Goal: Task Accomplishment & Management: Use online tool/utility

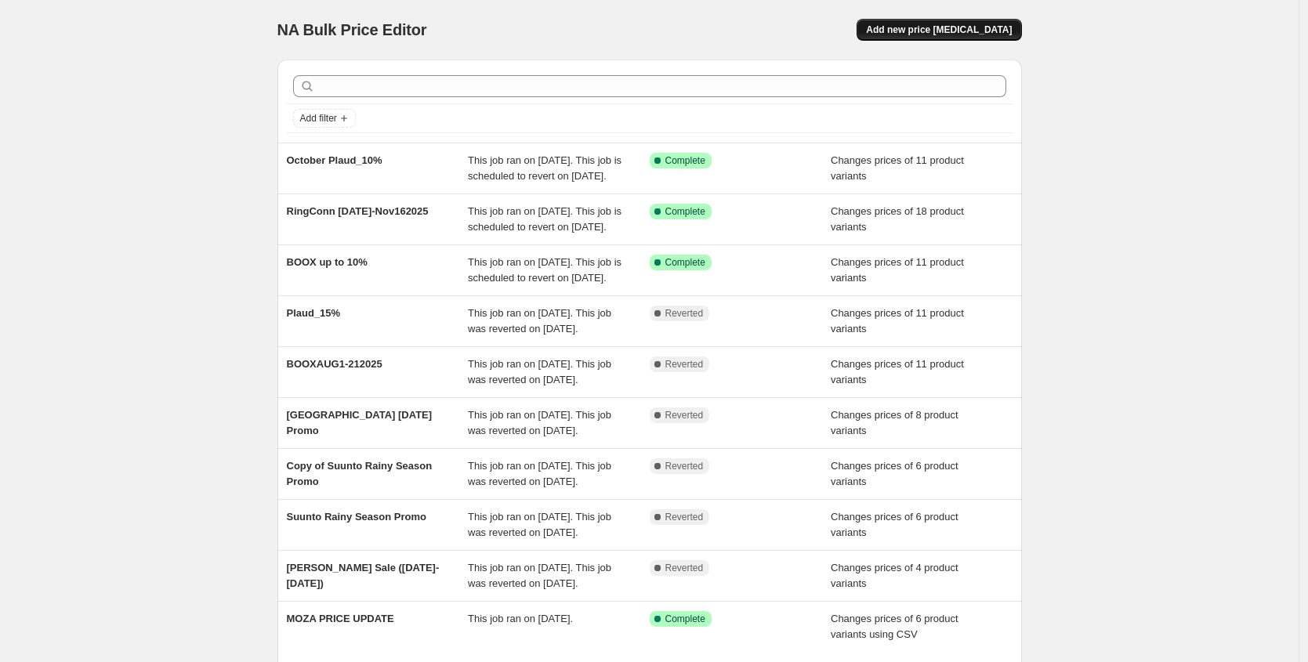
click at [959, 24] on span "Add new price [MEDICAL_DATA]" at bounding box center [939, 30] width 146 height 13
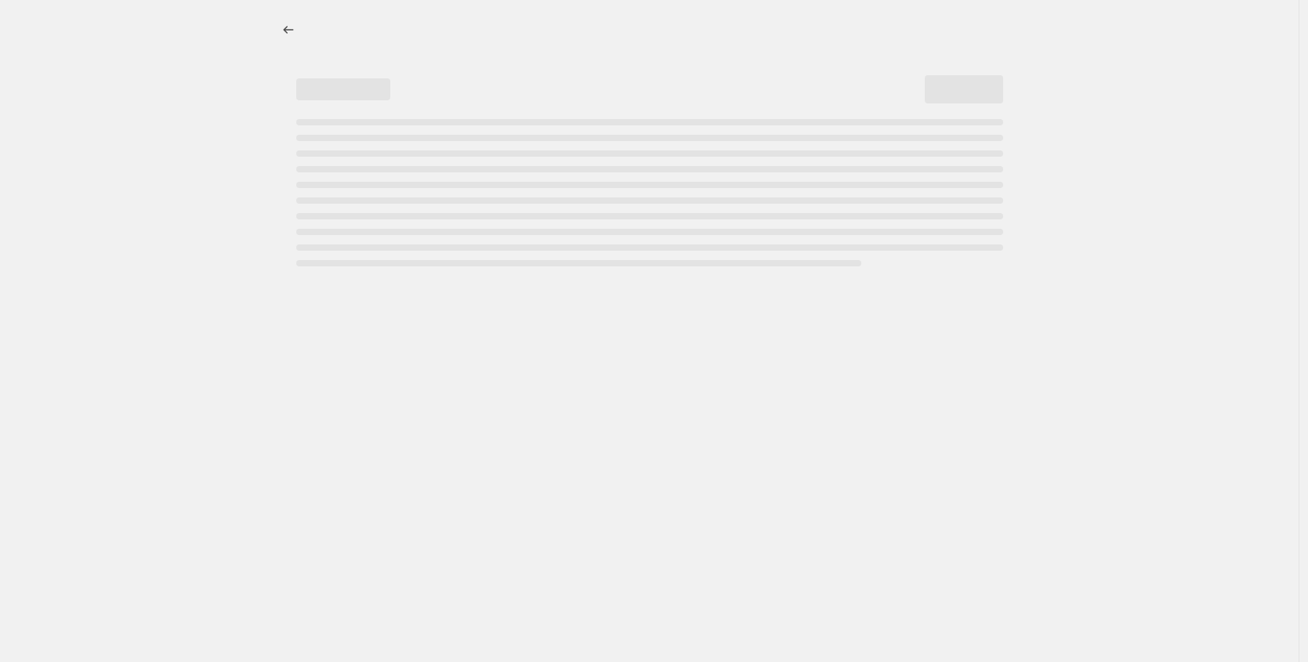
select select "percentage"
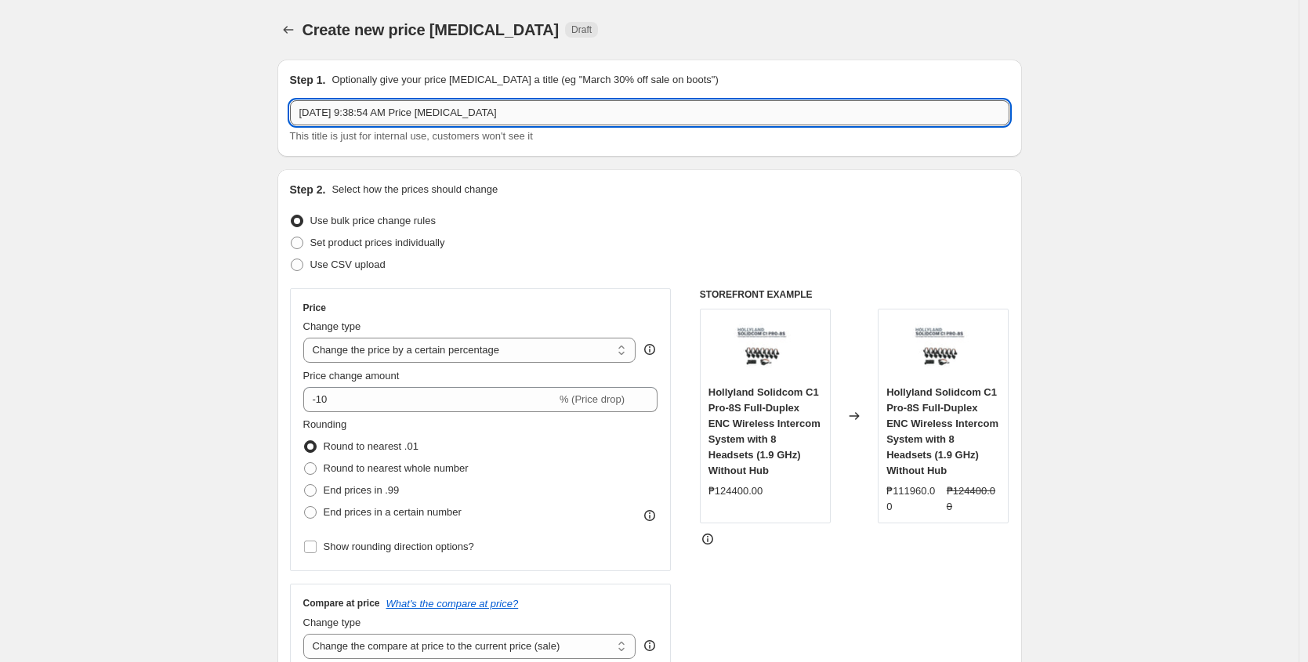
click at [534, 109] on input "Oct 7, 2025, 9:38:54 AM Price change job" at bounding box center [650, 112] width 720 height 25
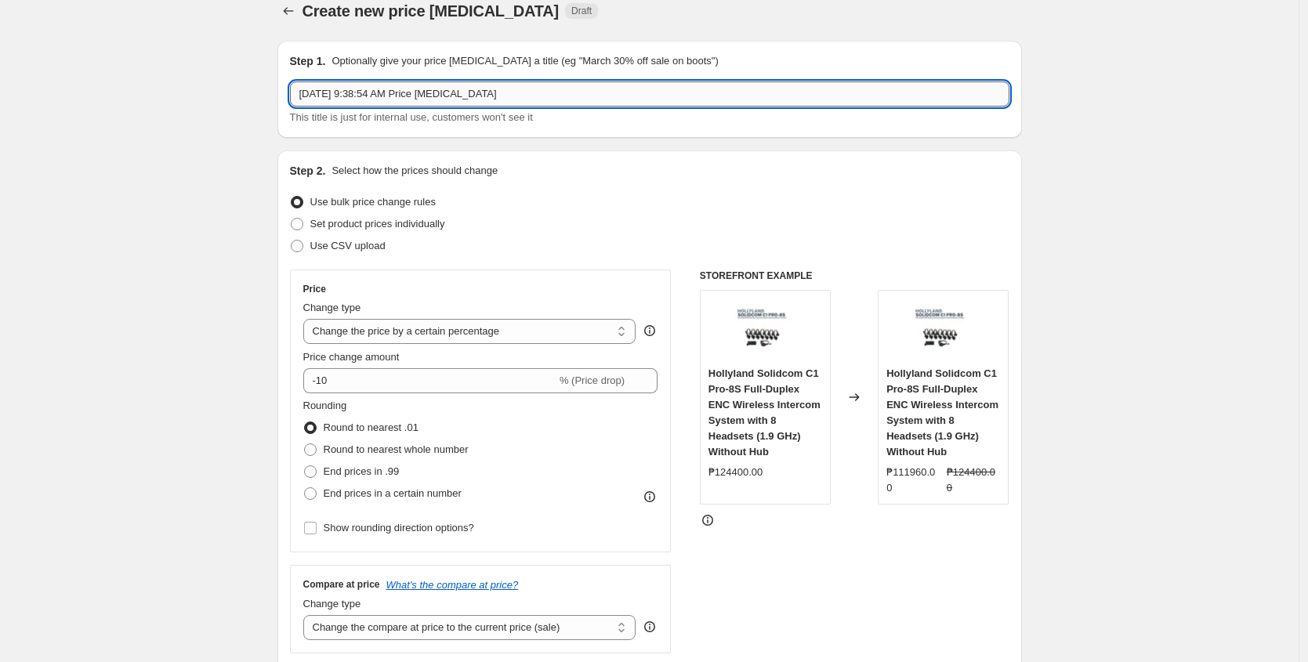
scroll to position [17, 0]
type input "AGING INVENTORY - ZENITH"
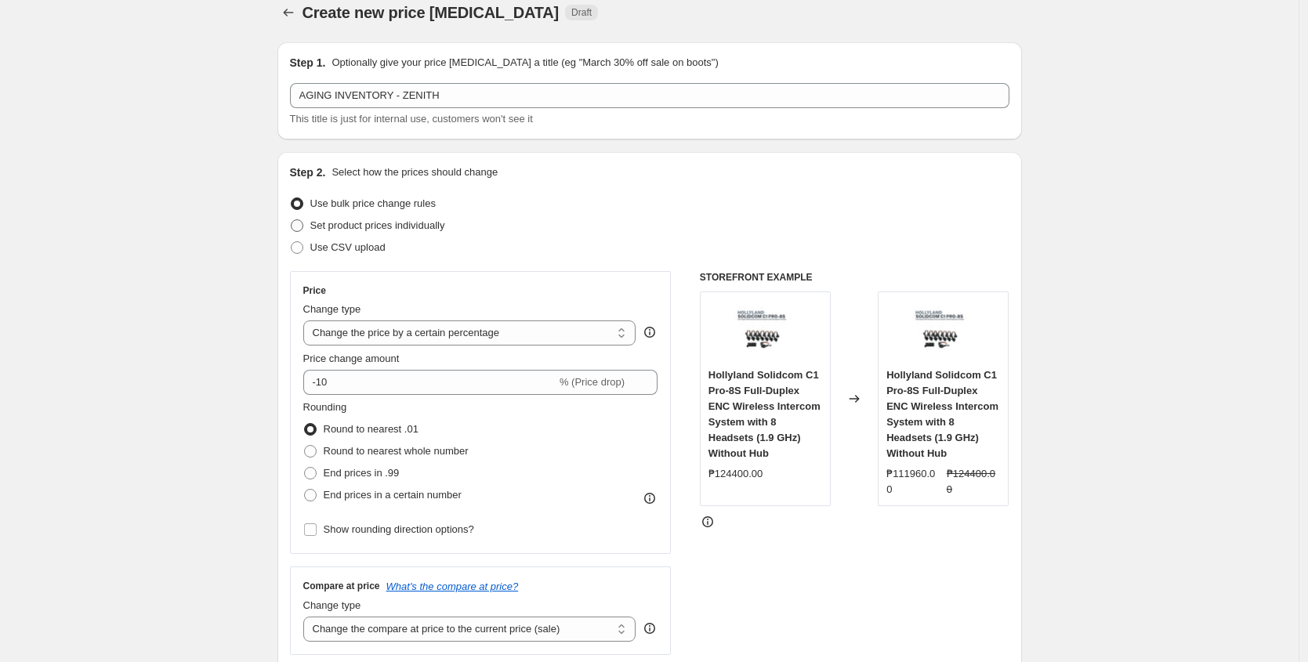
click at [303, 224] on span at bounding box center [297, 226] width 13 height 13
click at [292, 220] on input "Set product prices individually" at bounding box center [291, 220] width 1 height 1
radio input "true"
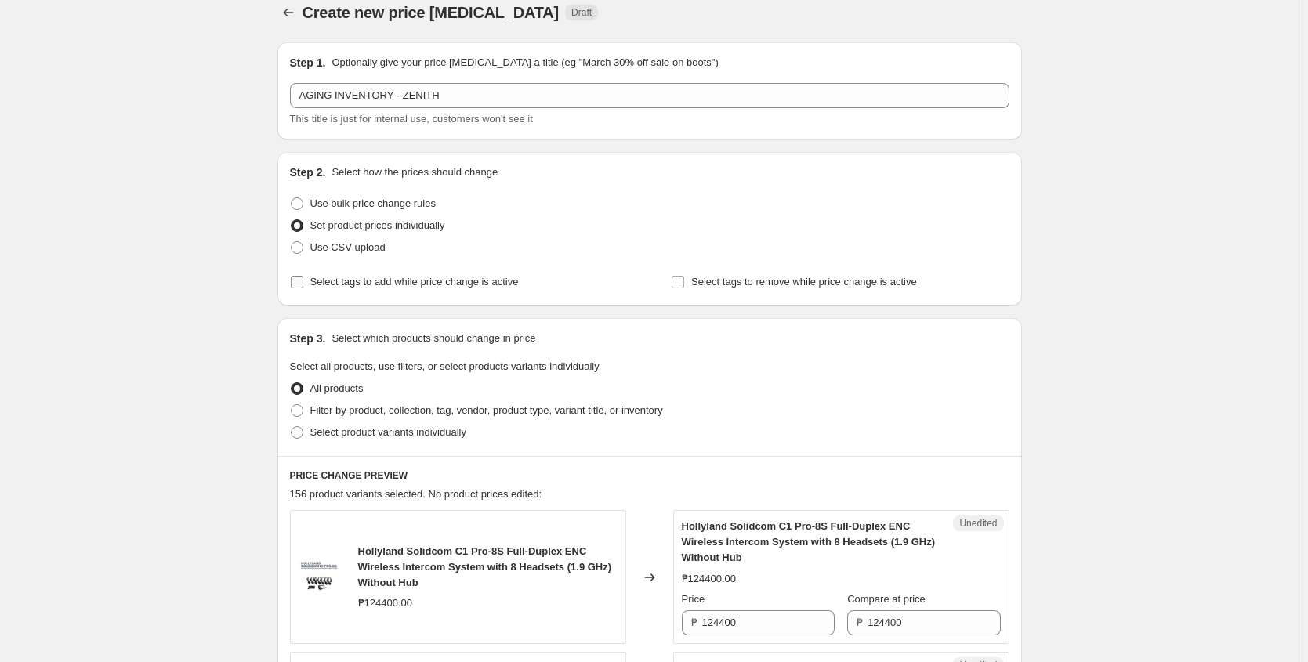
click at [357, 278] on span "Select tags to add while price change is active" at bounding box center [414, 282] width 209 height 12
click at [303, 278] on input "Select tags to add while price change is active" at bounding box center [297, 282] width 13 height 13
checkbox input "true"
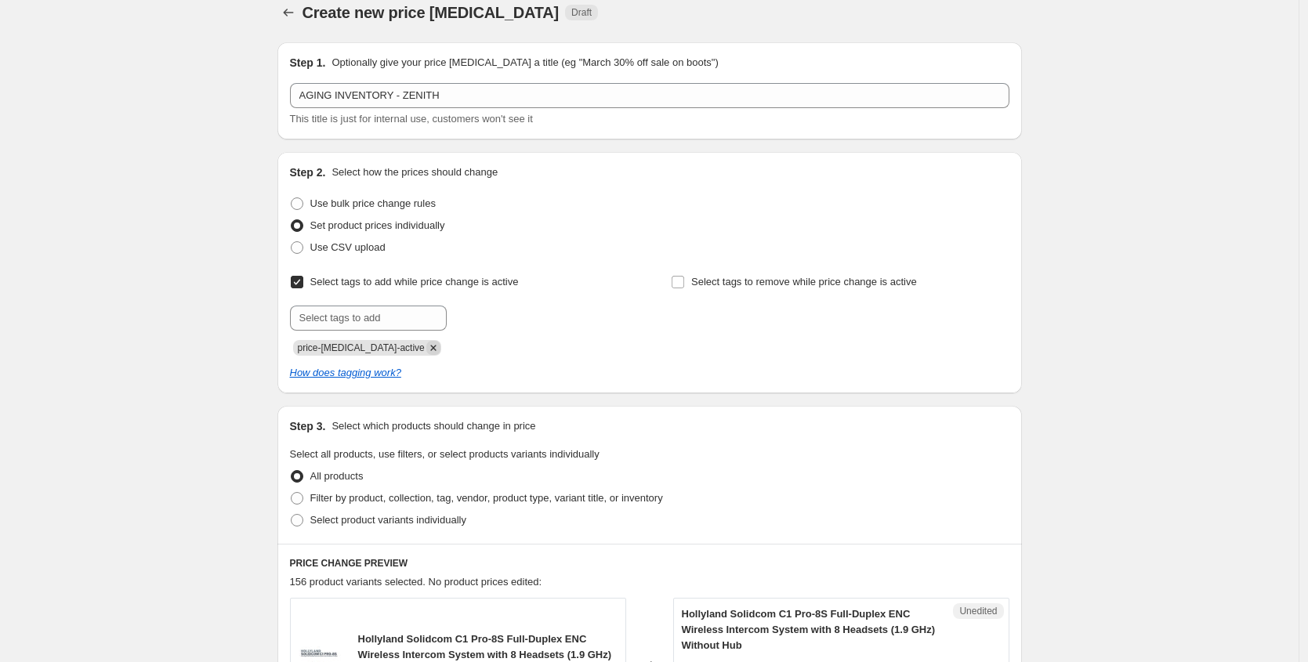
click at [430, 348] on icon "Remove price-change-job-active" at bounding box center [432, 347] width 5 height 5
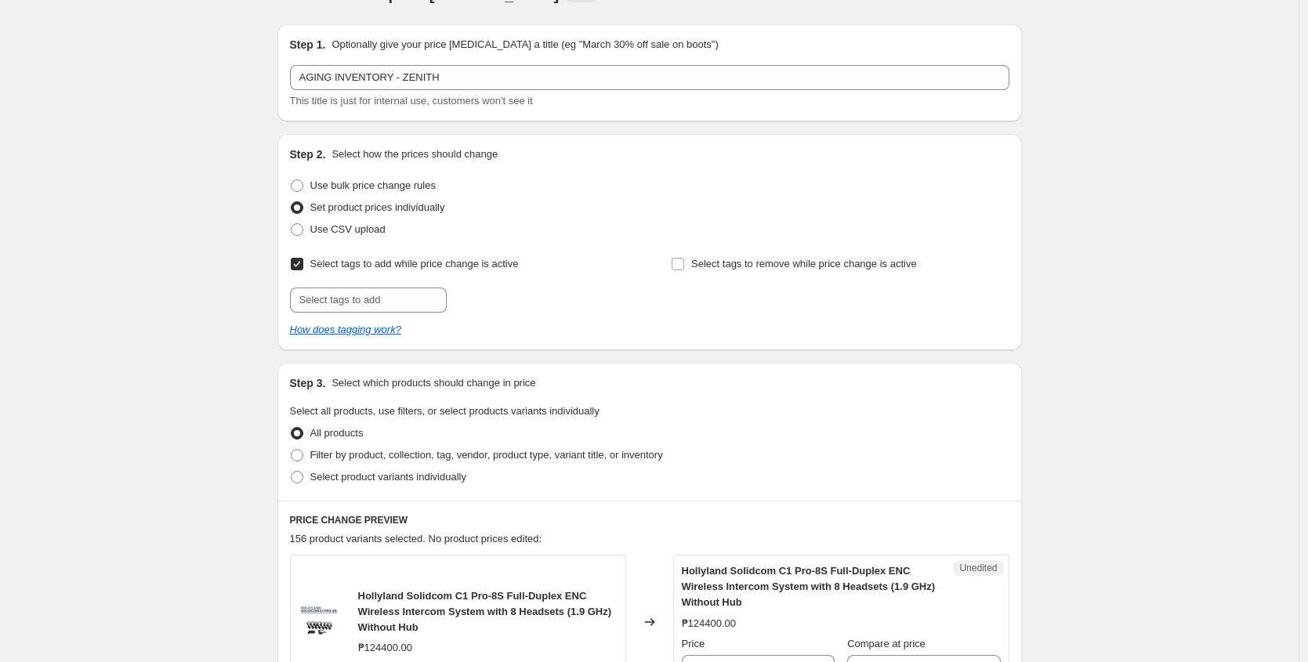
scroll to position [0, 0]
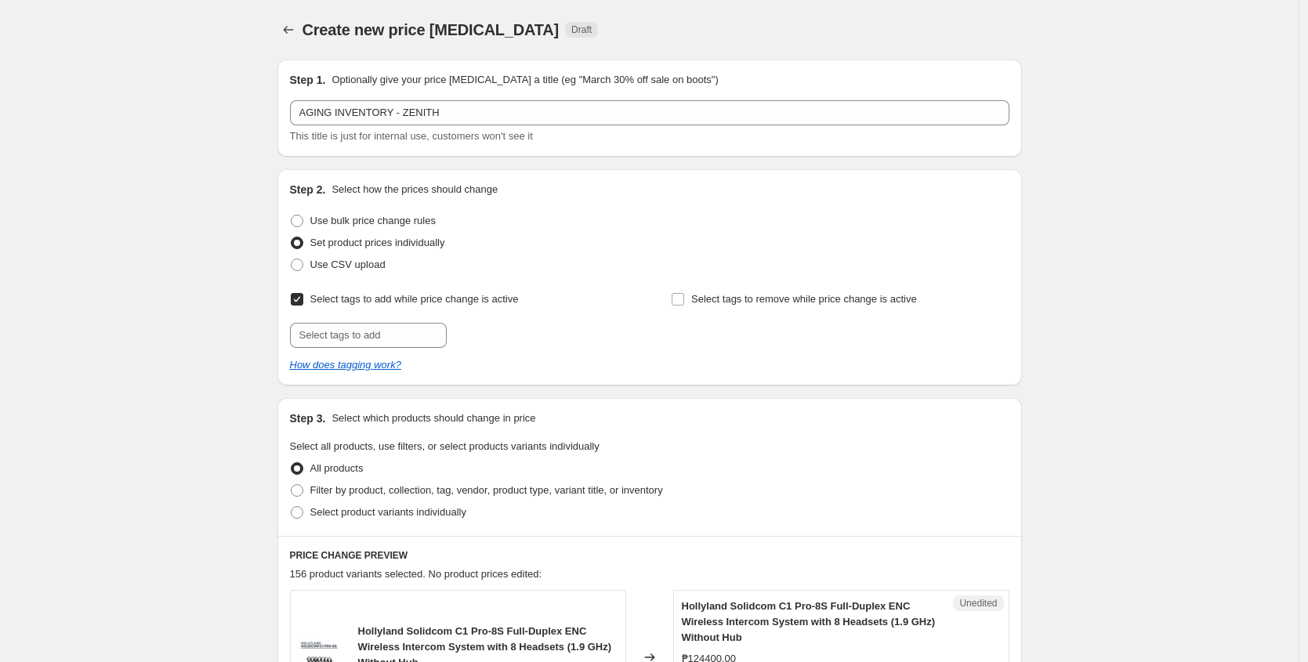
click at [307, 34] on span "Create new price [MEDICAL_DATA]" at bounding box center [431, 29] width 257 height 17
click at [291, 30] on icon "Price change jobs" at bounding box center [288, 30] width 10 height 8
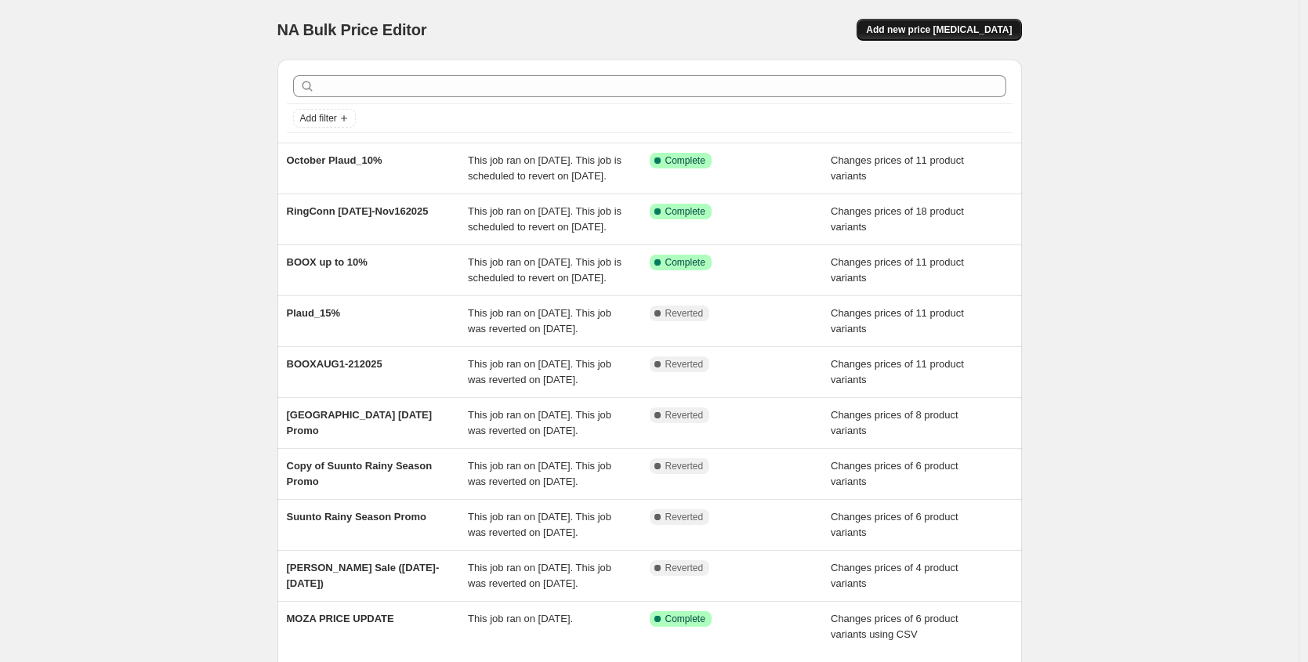
click at [931, 32] on span "Add new price [MEDICAL_DATA]" at bounding box center [939, 30] width 146 height 13
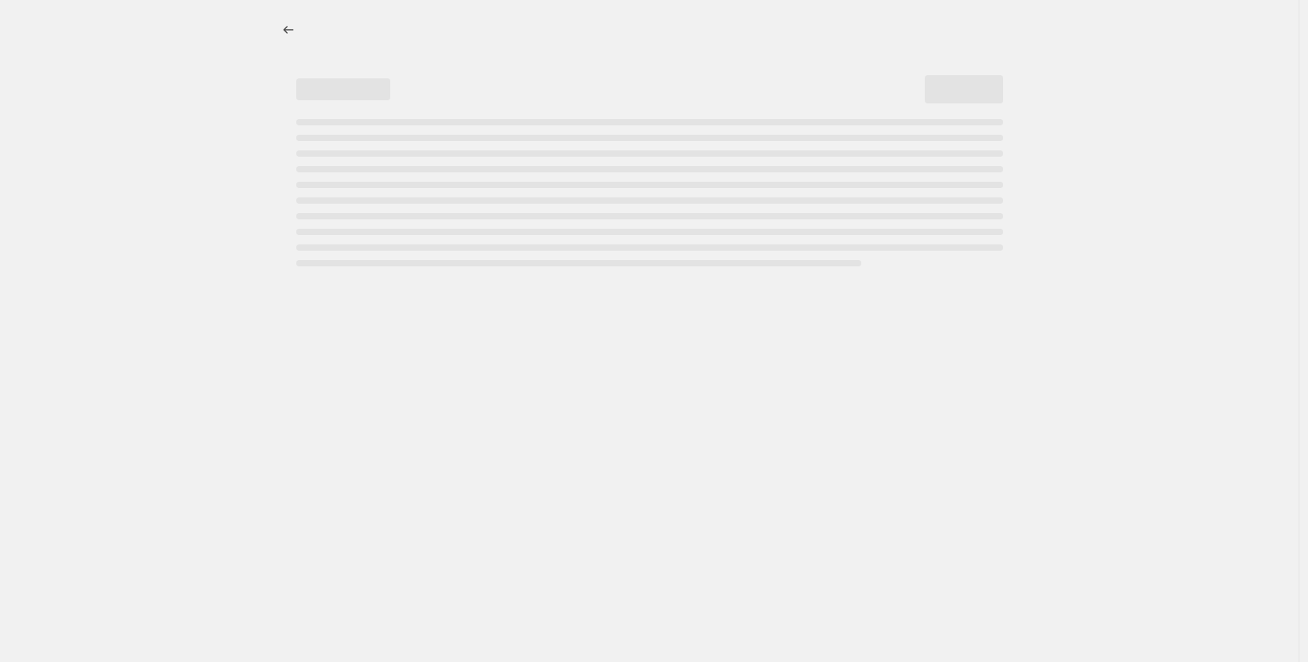
select select "percentage"
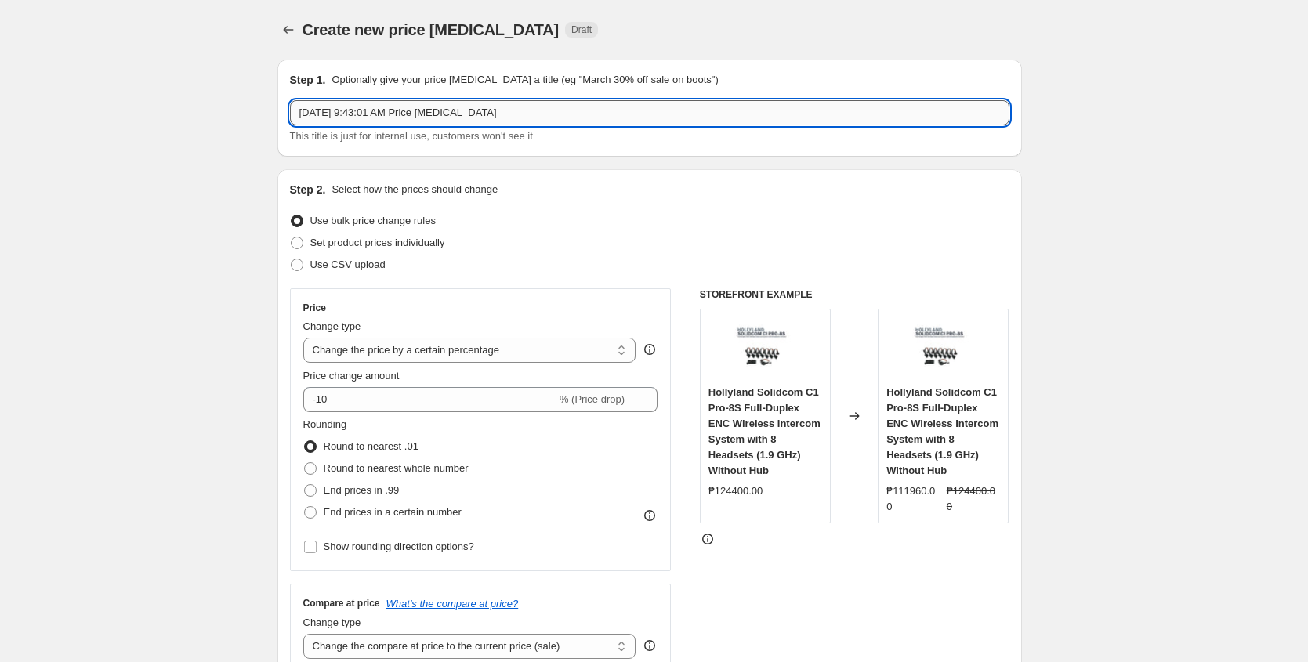
click at [495, 102] on input "[DATE] 9:43:01 AM Price [MEDICAL_DATA]" at bounding box center [650, 112] width 720 height 25
paste input "Aging_Inventory"
type input "AGING INVENTORY - ZENITH"
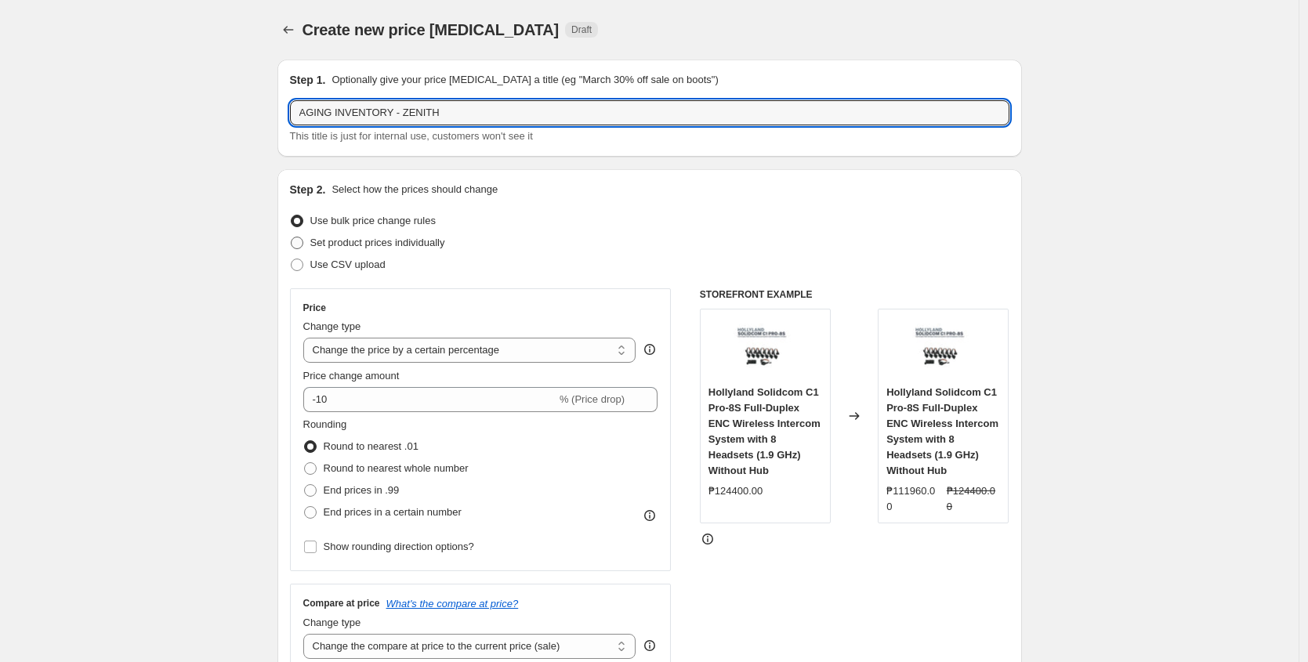
click at [389, 243] on span "Set product prices individually" at bounding box center [377, 243] width 135 height 12
click at [292, 238] on input "Set product prices individually" at bounding box center [291, 237] width 1 height 1
radio input "true"
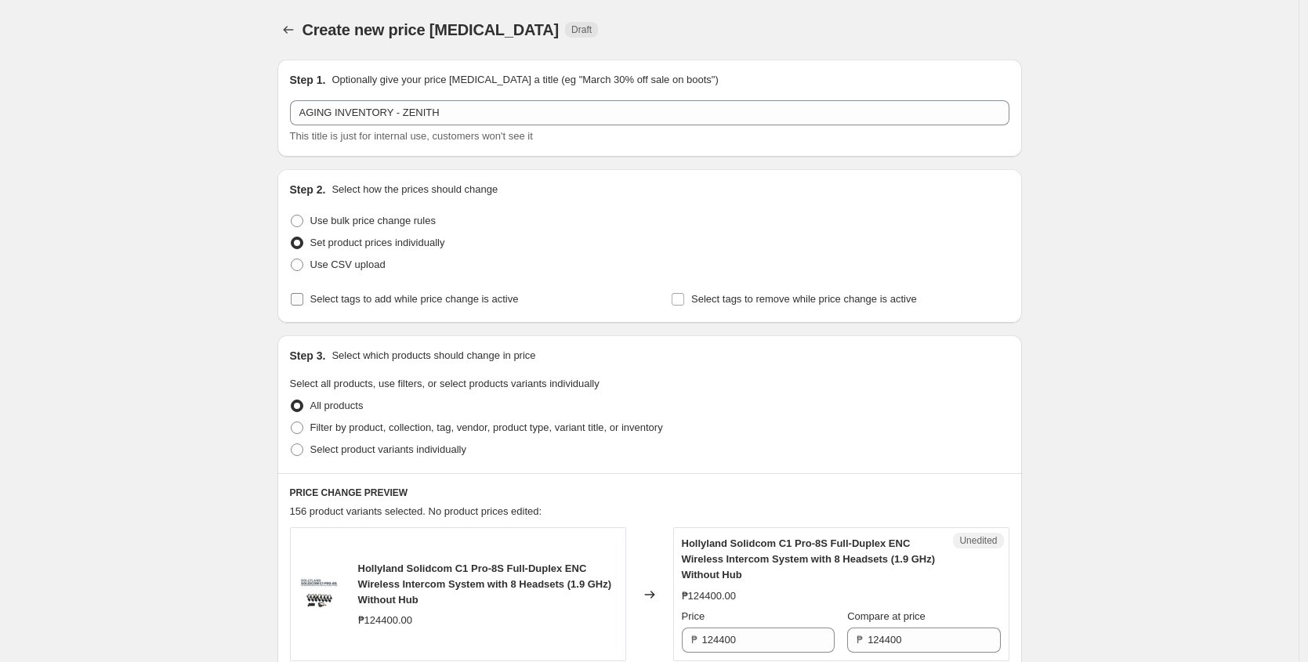
click at [335, 300] on span "Select tags to add while price change is active" at bounding box center [414, 299] width 209 height 12
click at [303, 300] on input "Select tags to add while price change is active" at bounding box center [297, 299] width 13 height 13
checkbox input "true"
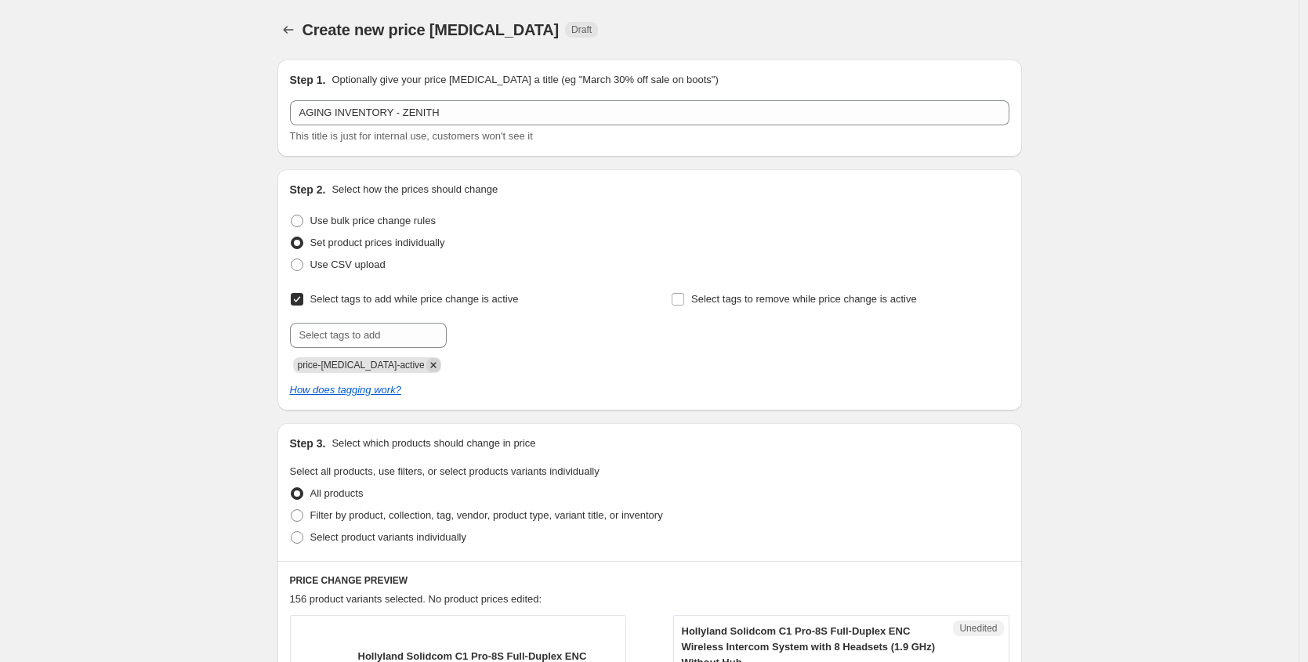
click at [426, 369] on icon "Remove price-change-job-active" at bounding box center [433, 365] width 14 height 14
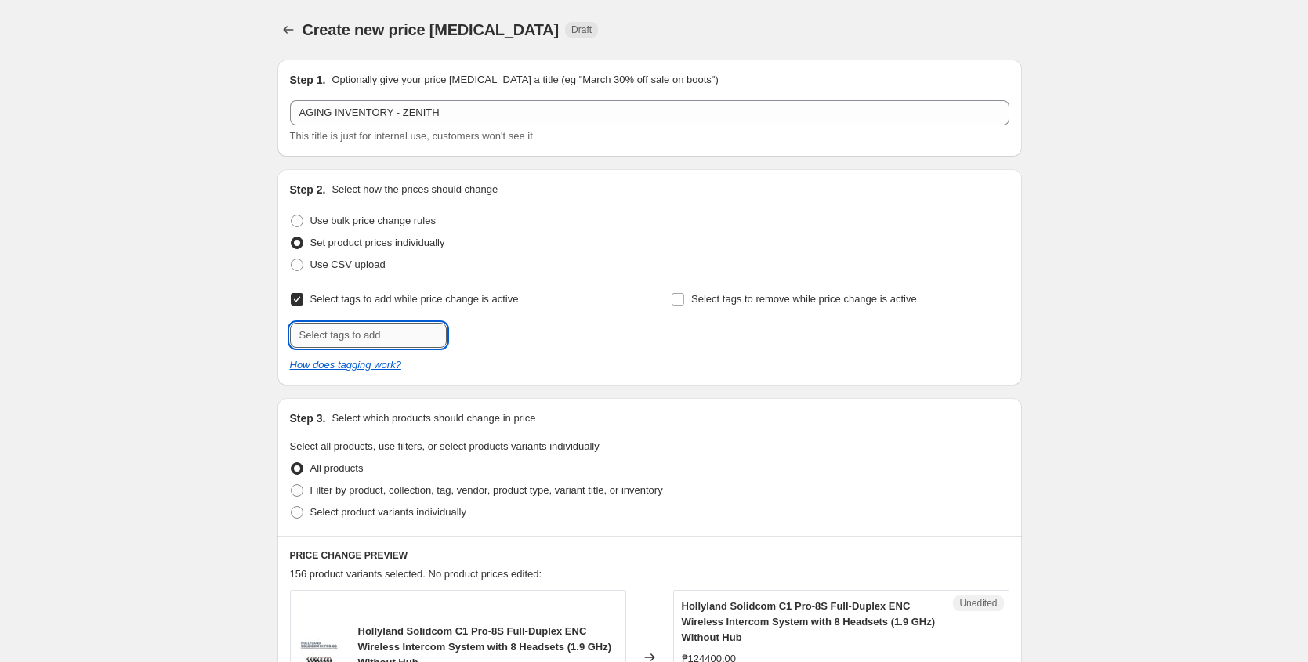
click at [369, 328] on input "text" at bounding box center [368, 335] width 157 height 25
paste input "Aging_Inventory"
type input "Aging_Inventory"
click at [483, 336] on span "Add Aging_Invent..." at bounding box center [504, 334] width 88 height 13
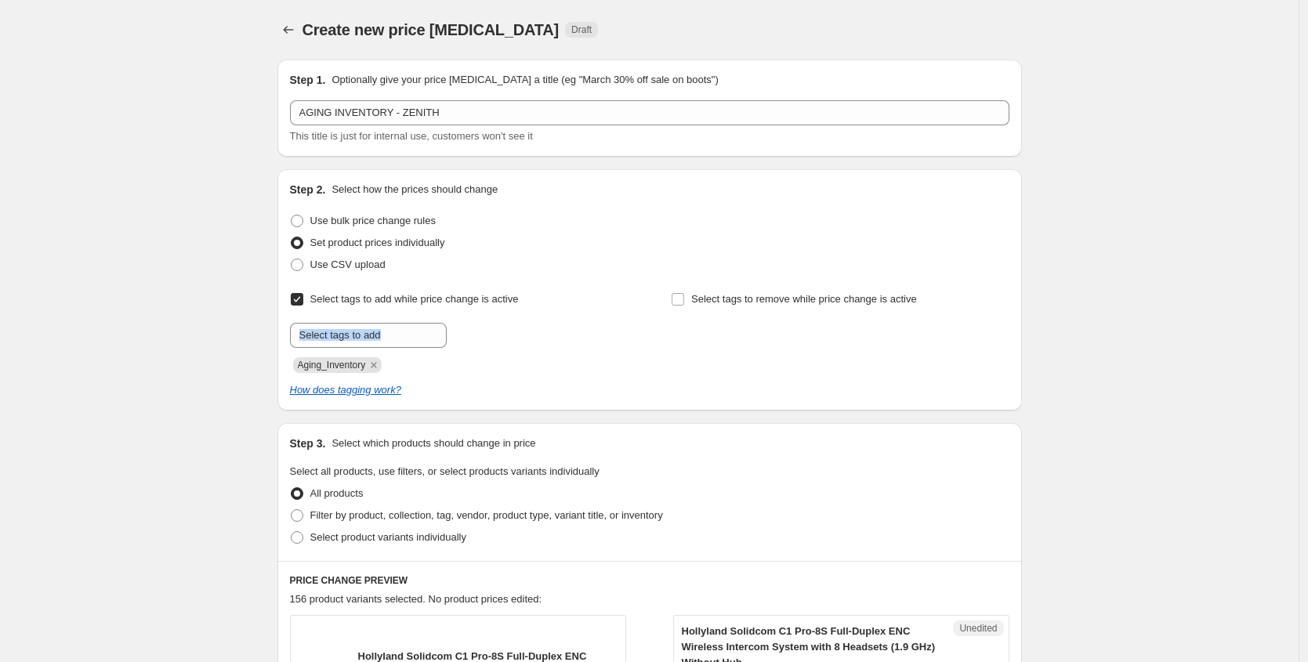
click at [528, 347] on div "Submit Aging_Inventory" at bounding box center [459, 348] width 338 height 50
click at [407, 334] on input "text" at bounding box center [368, 335] width 157 height 25
click at [556, 339] on div at bounding box center [459, 335] width 338 height 25
click at [313, 222] on label "Use bulk price change rules" at bounding box center [363, 221] width 146 height 22
click at [292, 216] on input "Use bulk price change rules" at bounding box center [291, 215] width 1 height 1
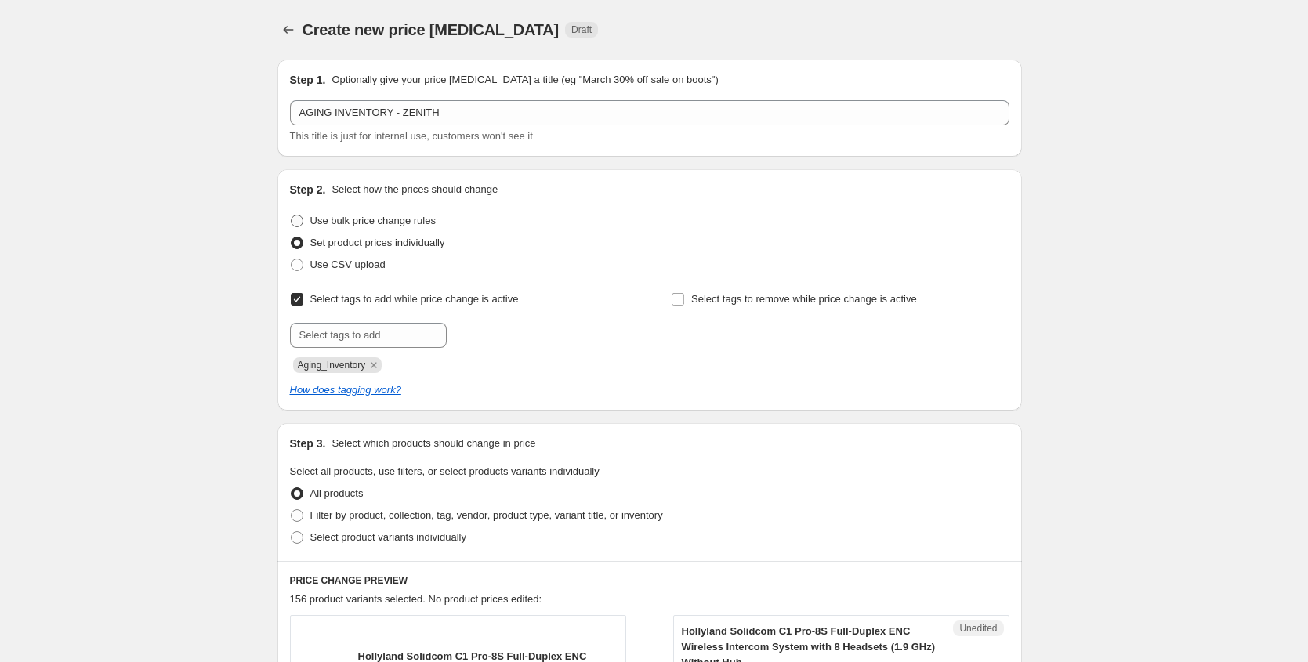
radio input "true"
select select "percentage"
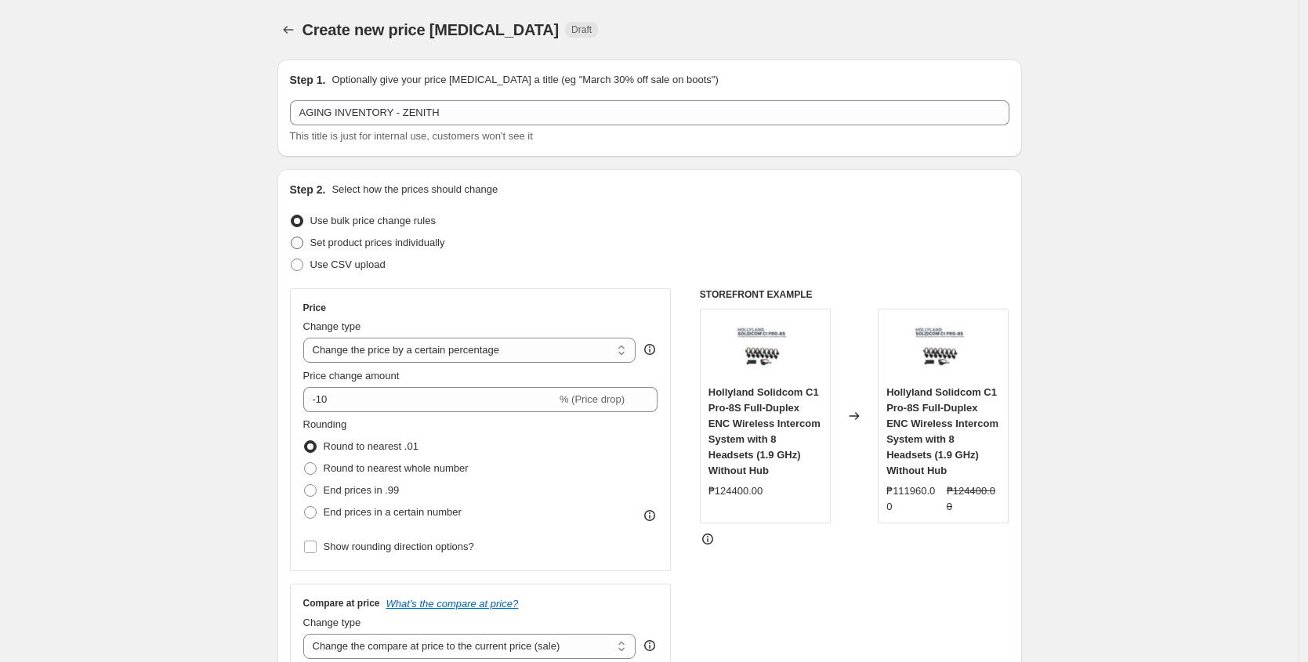
click at [328, 240] on span "Set product prices individually" at bounding box center [377, 243] width 135 height 12
click at [292, 238] on input "Set product prices individually" at bounding box center [291, 237] width 1 height 1
radio input "true"
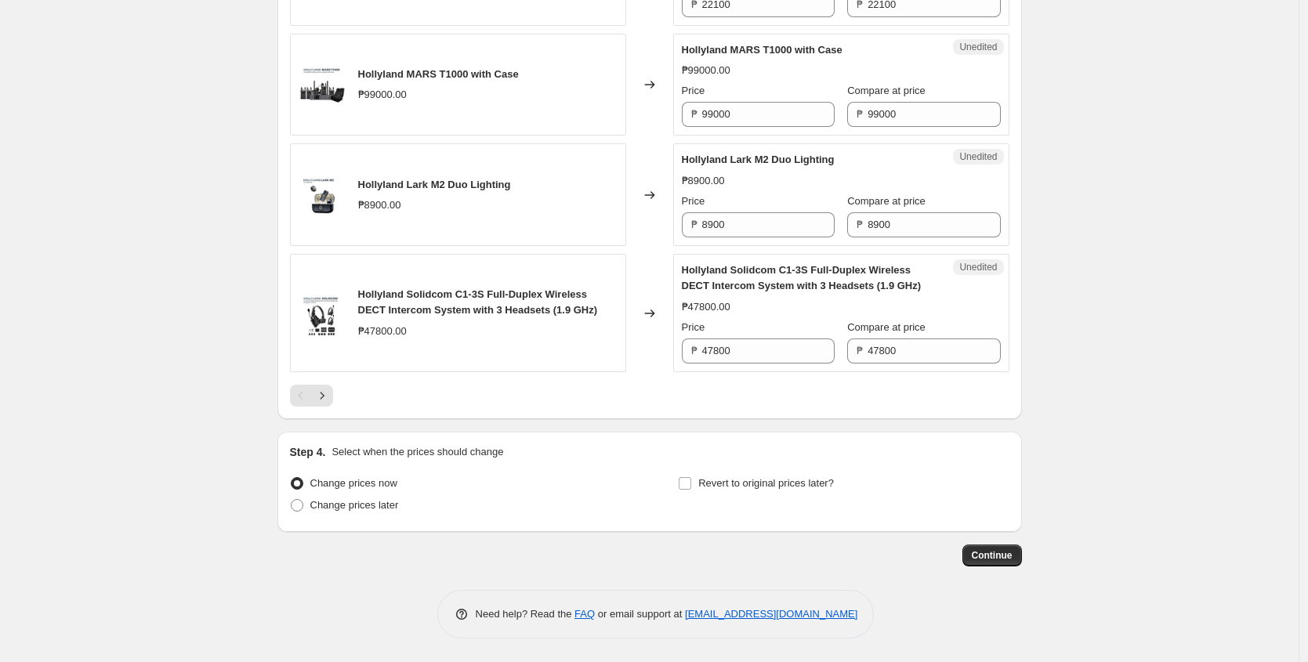
scroll to position [2678, 0]
click at [324, 399] on icon "Next" at bounding box center [322, 396] width 16 height 16
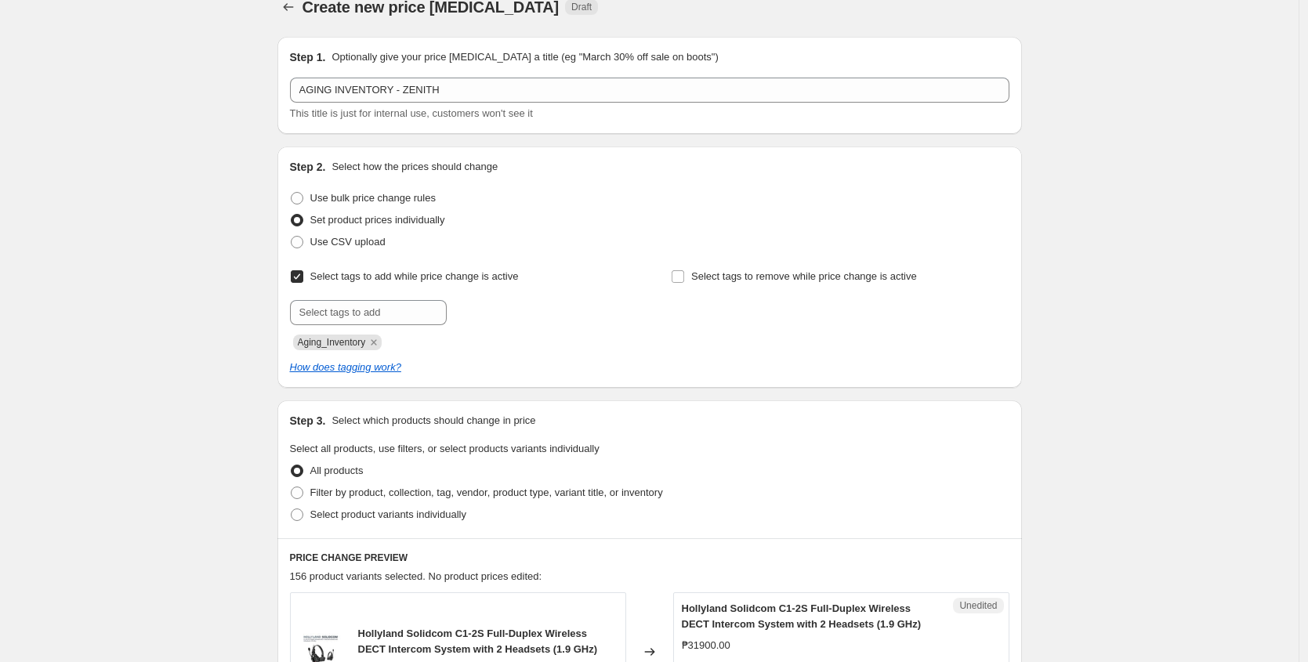
scroll to position [0, 0]
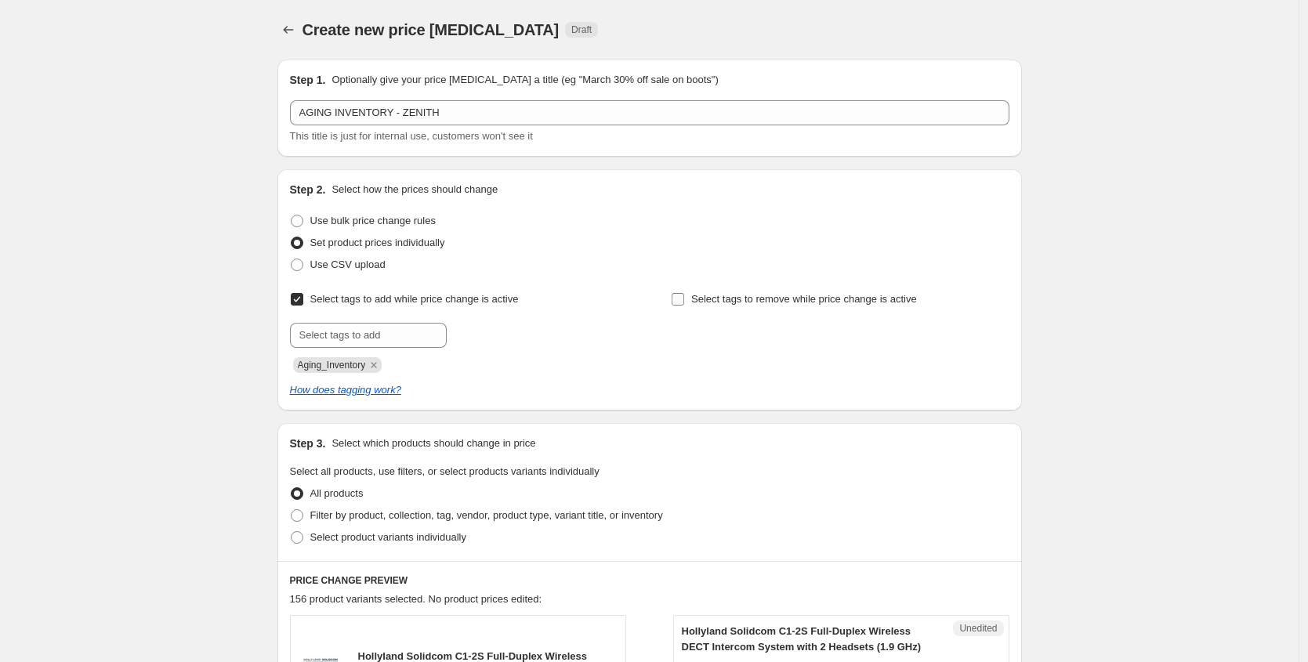
click at [684, 297] on input "Select tags to remove while price change is active" at bounding box center [678, 299] width 13 height 13
click at [680, 301] on input "Select tags to remove while price change is active" at bounding box center [678, 299] width 13 height 13
checkbox input "false"
click at [363, 260] on span "Use CSV upload" at bounding box center [347, 265] width 75 height 12
click at [292, 259] on input "Use CSV upload" at bounding box center [291, 259] width 1 height 1
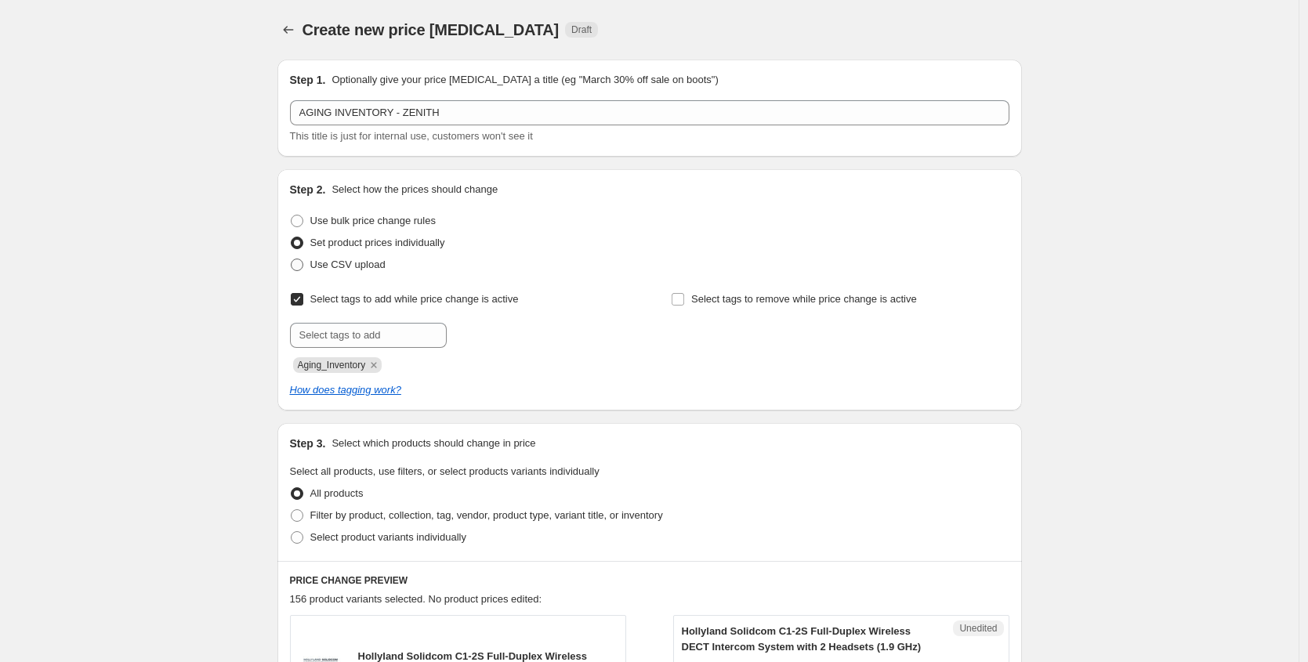
radio input "true"
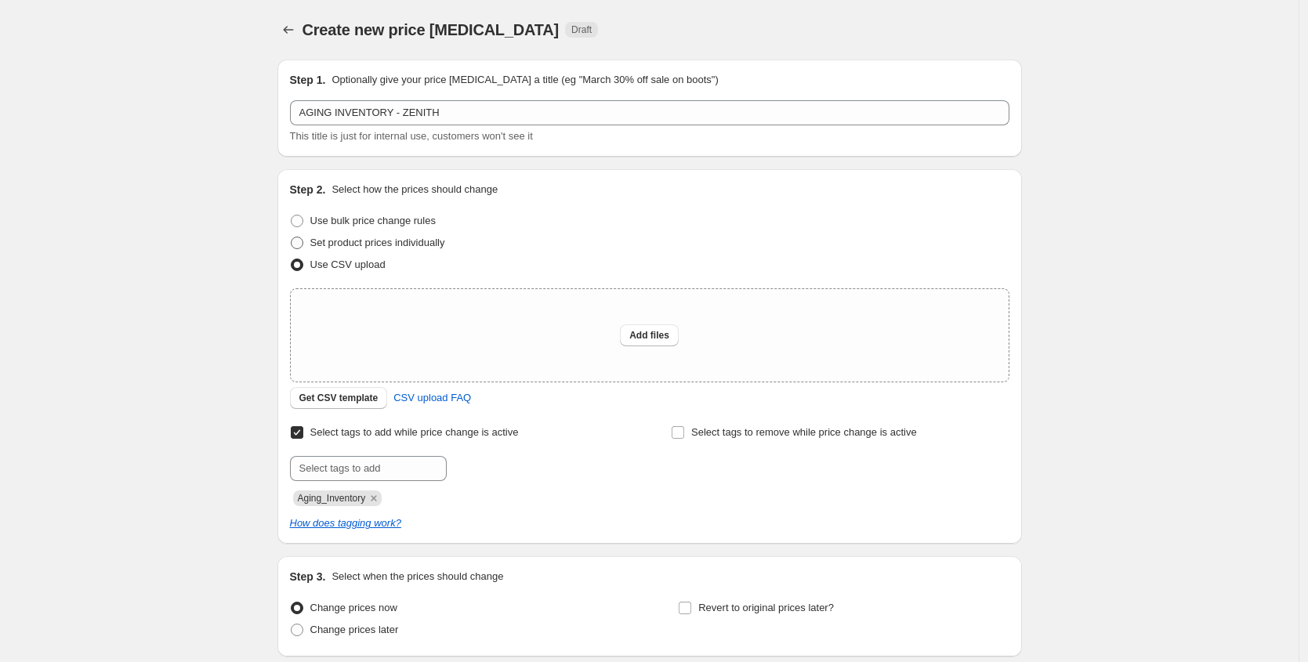
click at [359, 238] on span "Set product prices individually" at bounding box center [377, 243] width 135 height 12
click at [292, 238] on input "Set product prices individually" at bounding box center [291, 237] width 1 height 1
radio input "true"
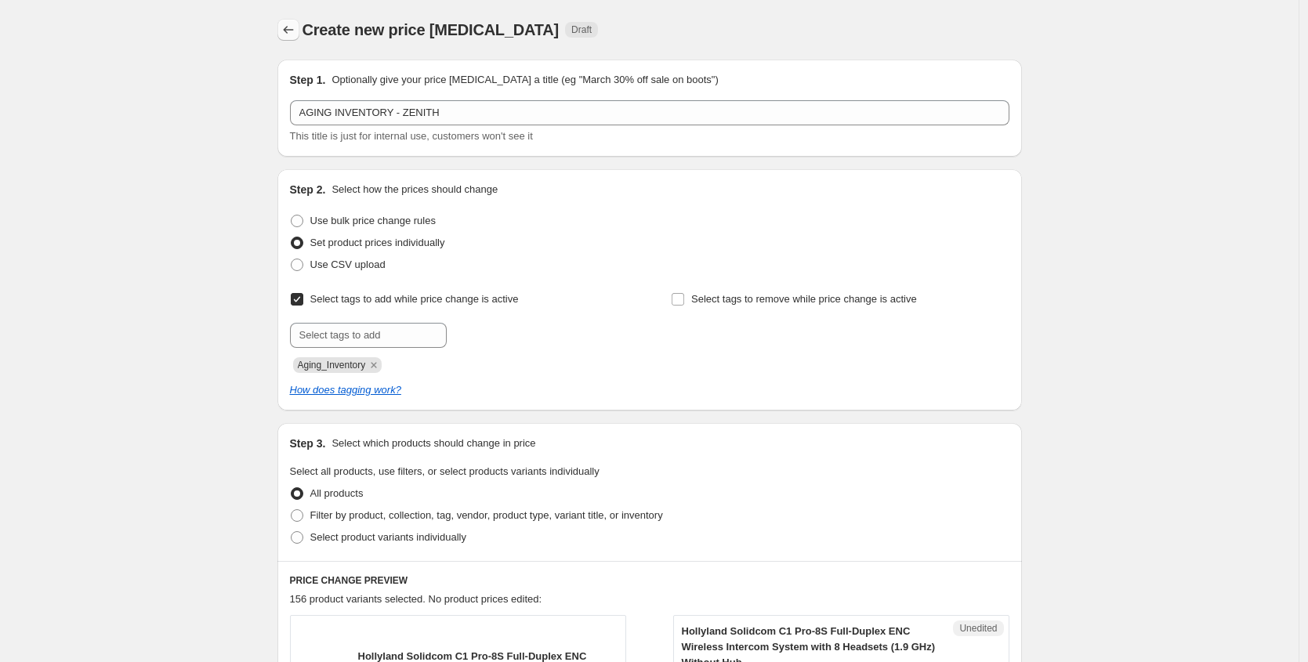
click at [293, 34] on icon "Price change jobs" at bounding box center [289, 30] width 16 height 16
